Goal: Navigation & Orientation: Find specific page/section

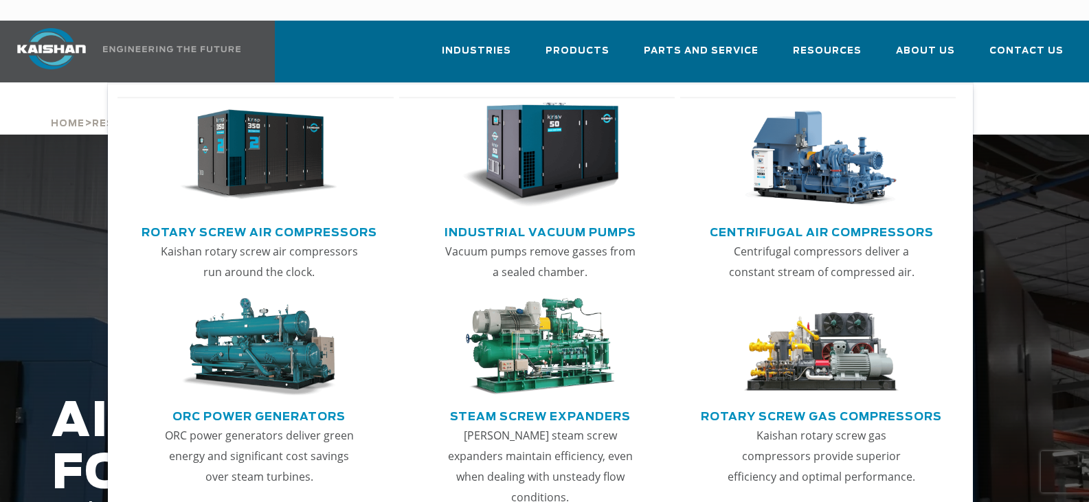
click at [255, 144] on img "Main menu" at bounding box center [258, 155] width 157 height 106
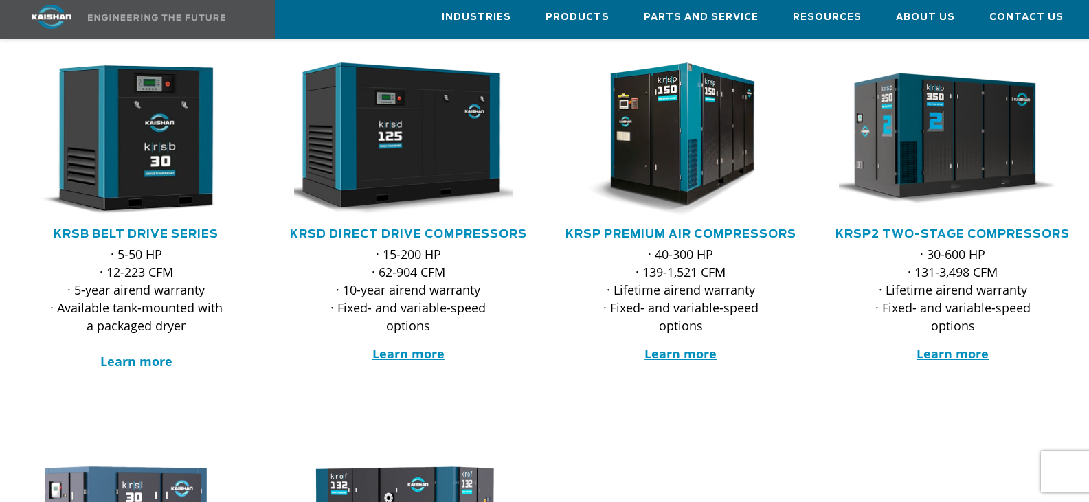
scroll to position [321, 0]
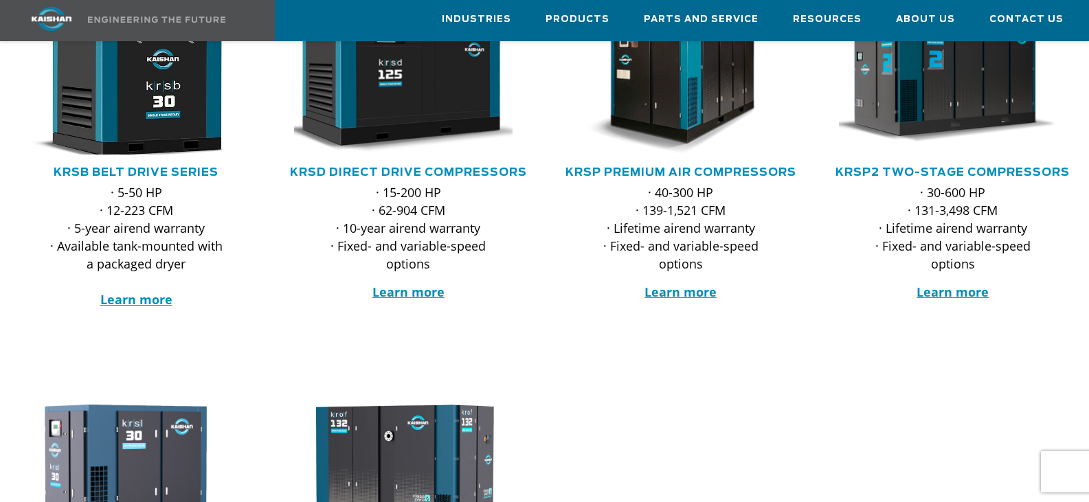
click at [166, 107] on img at bounding box center [126, 77] width 252 height 169
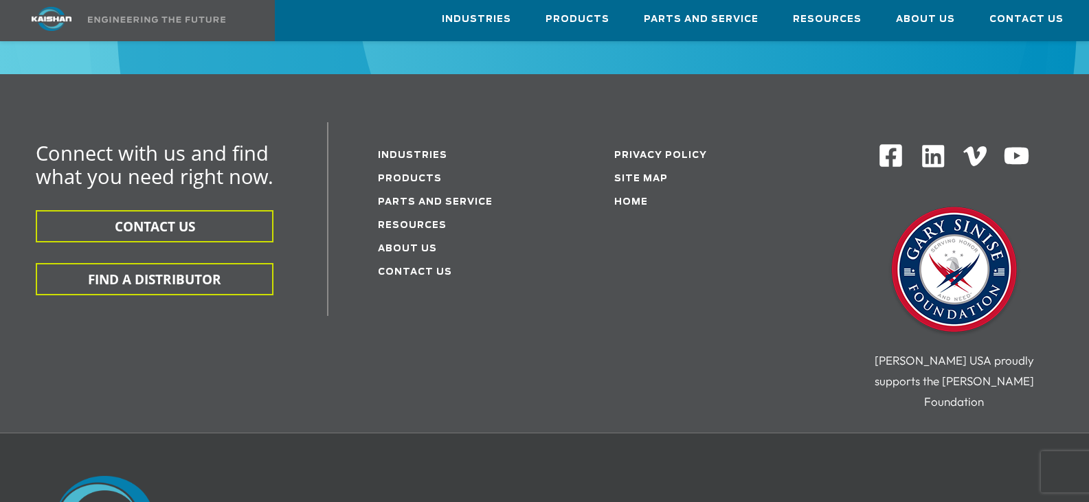
scroll to position [4008, 0]
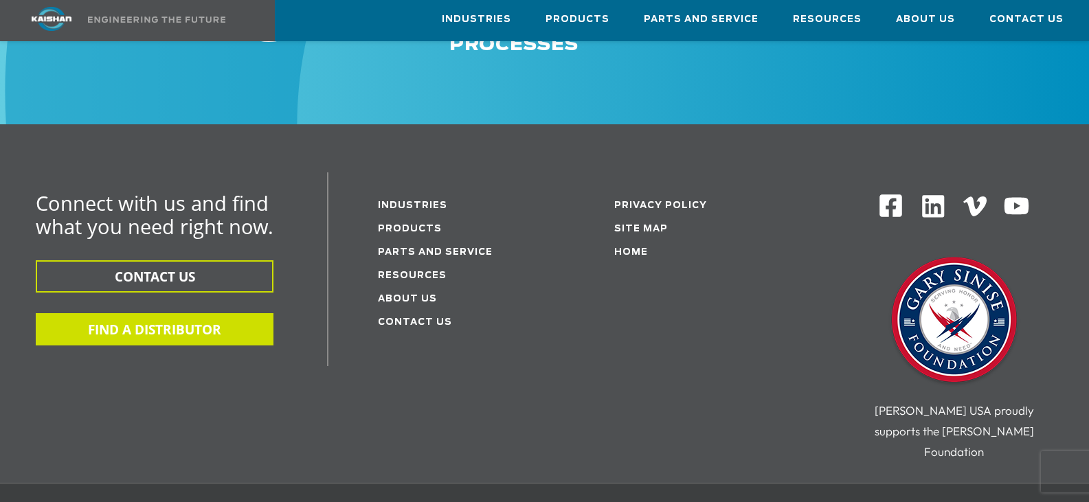
click at [218, 319] on button "FIND A DISTRIBUTOR" at bounding box center [155, 329] width 238 height 32
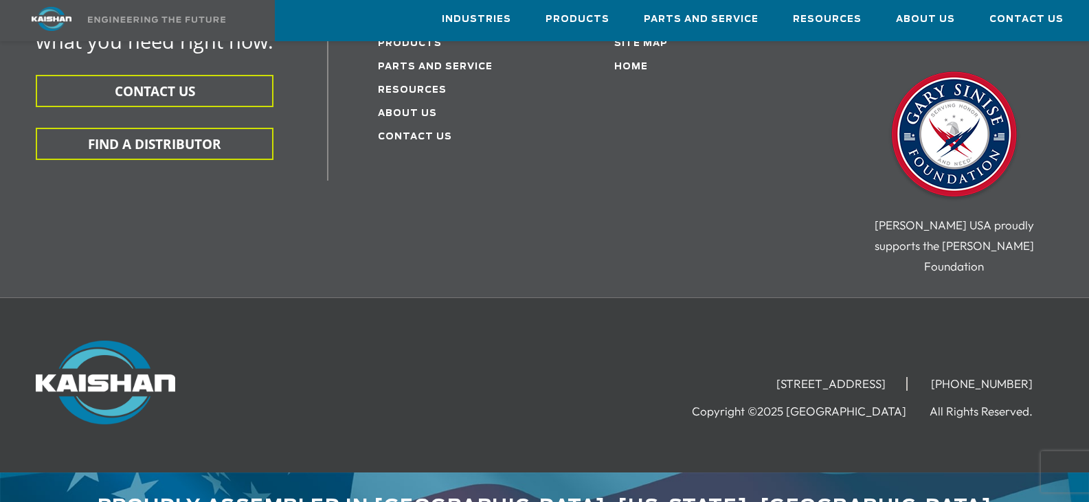
scroll to position [4195, 0]
